Goal: Task Accomplishment & Management: Use online tool/utility

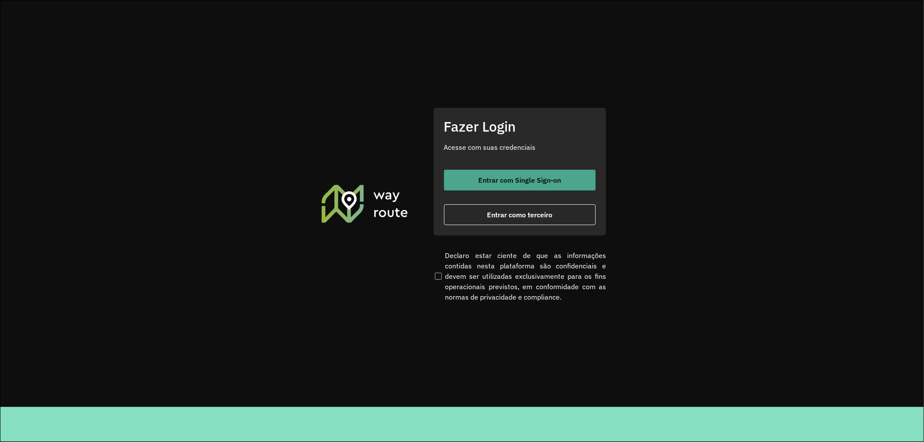
click at [547, 179] on span "Entrar com Single Sign-on" at bounding box center [519, 180] width 83 height 7
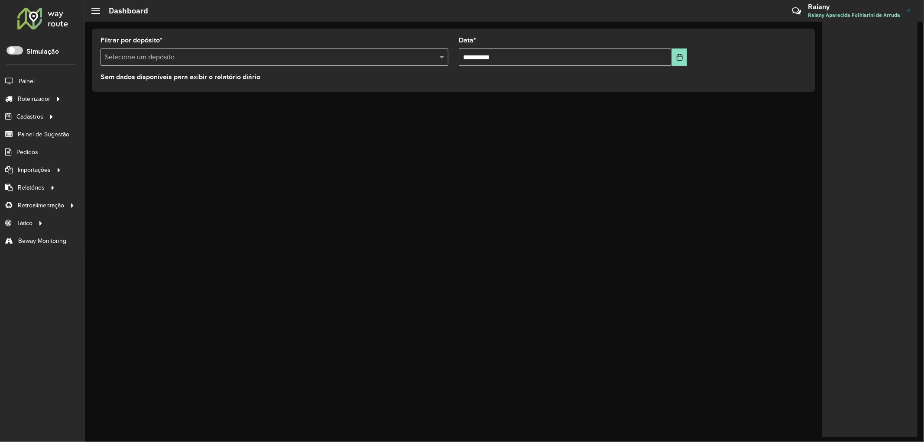
drag, startPoint x: 109, startPoint y: 179, endPoint x: 102, endPoint y: 170, distance: 10.8
click at [109, 179] on div "**********" at bounding box center [504, 232] width 839 height 421
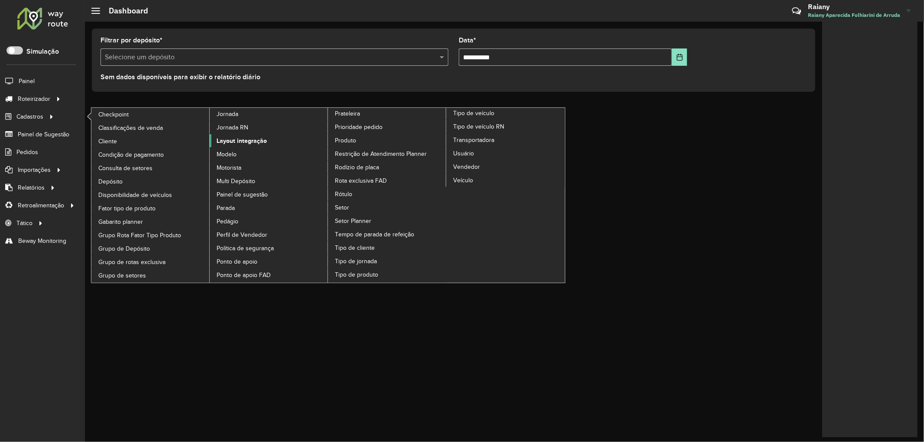
click at [230, 146] on span "Layout integração" at bounding box center [242, 140] width 50 height 9
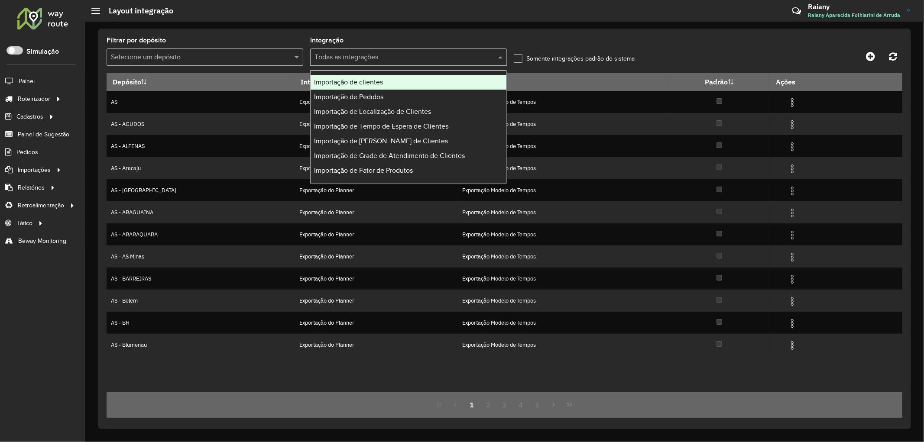
click at [372, 60] on input "text" at bounding box center [399, 57] width 171 height 10
click at [372, 82] on span "Importação de clientes" at bounding box center [348, 81] width 69 height 7
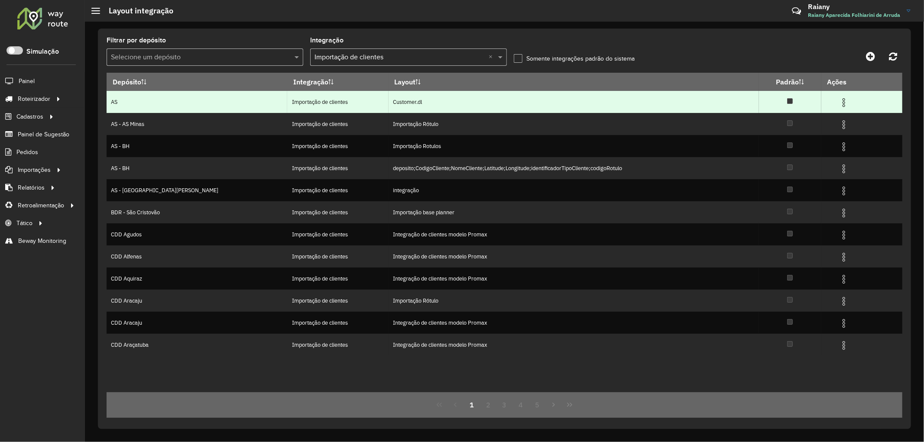
click at [839, 103] on img at bounding box center [844, 102] width 10 height 10
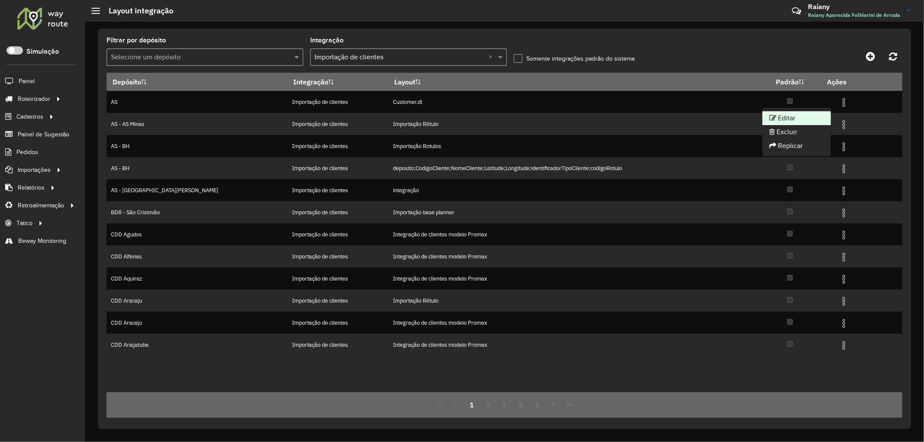
click at [791, 116] on li "Editar" at bounding box center [796, 118] width 68 height 14
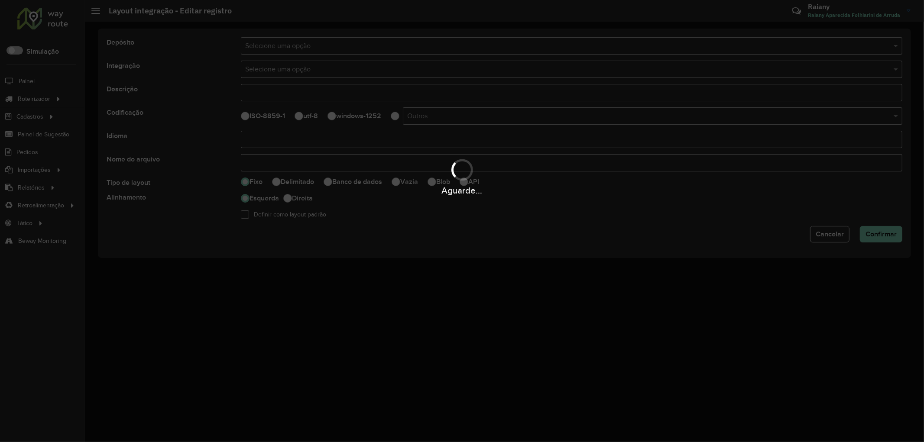
type input "**********"
select select
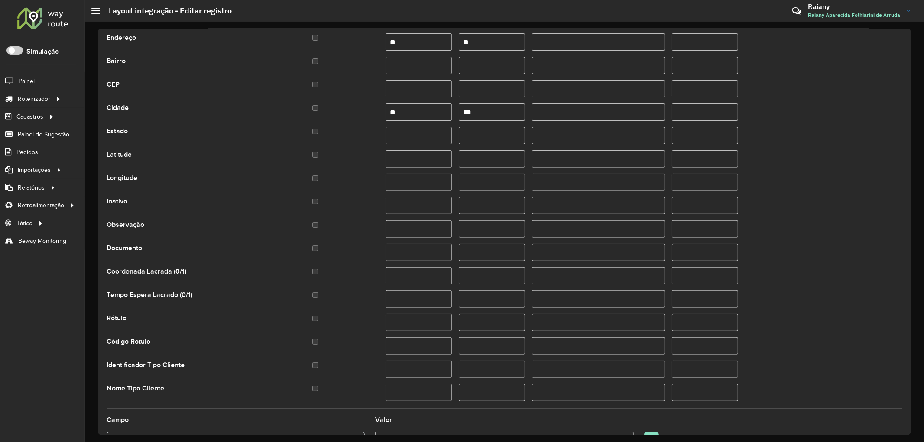
scroll to position [240, 0]
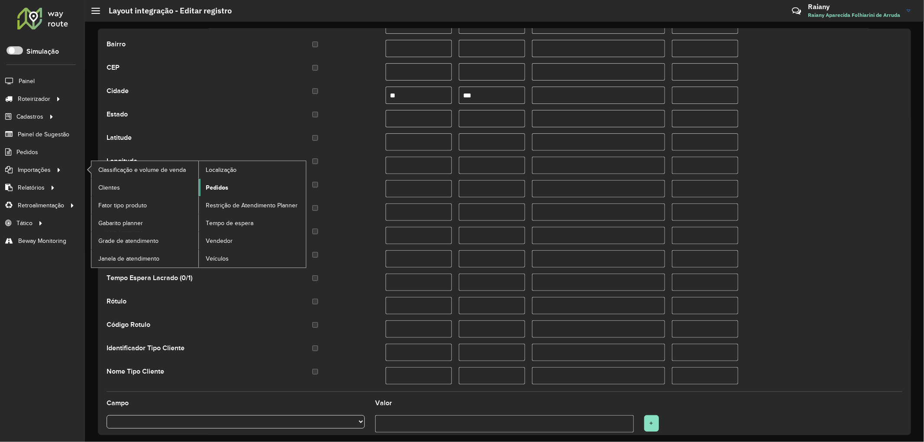
click at [210, 188] on span "Pedidos" at bounding box center [217, 187] width 23 height 9
